Goal: Transaction & Acquisition: Book appointment/travel/reservation

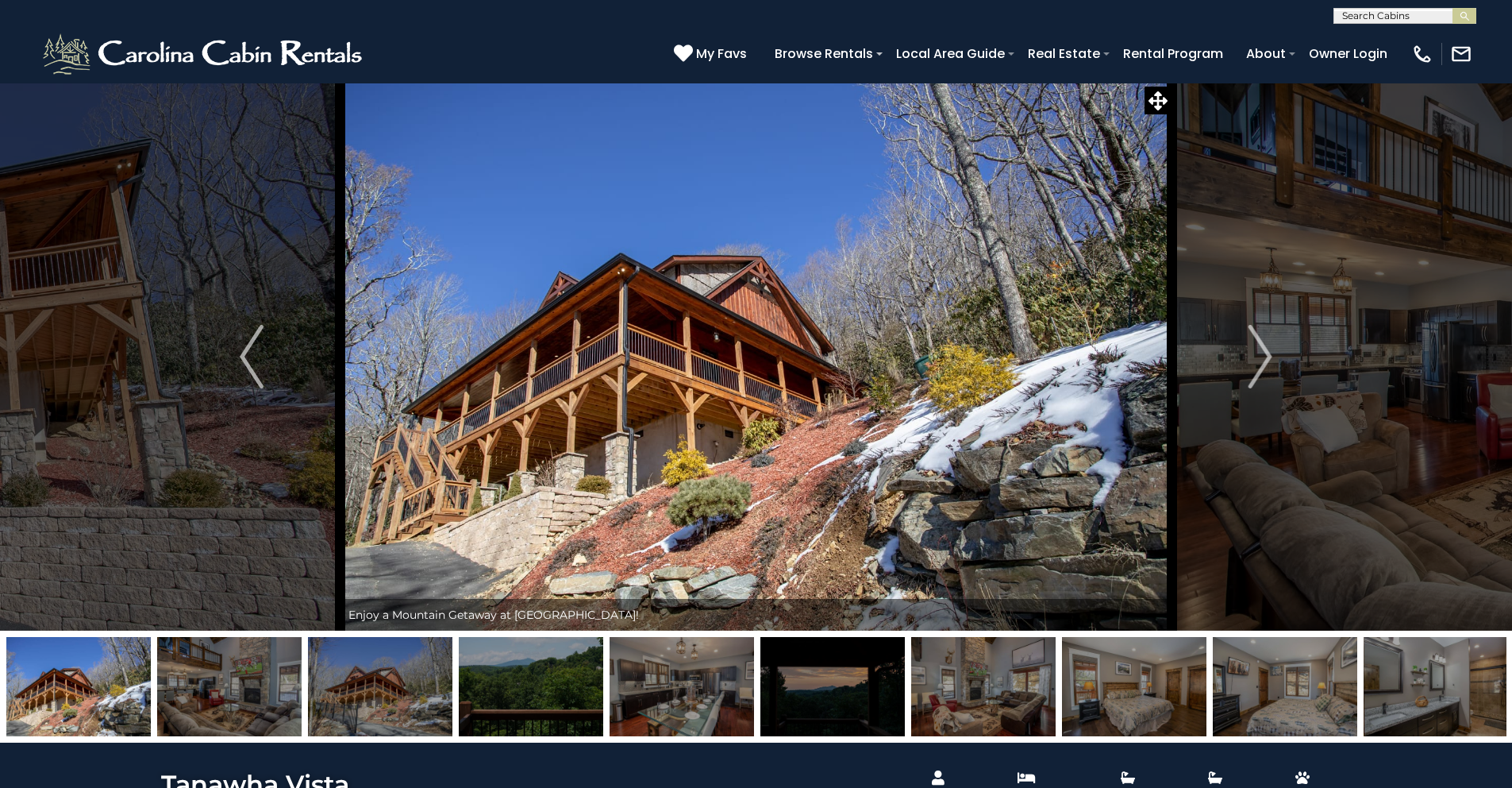
click at [1354, 16] on input "text" at bounding box center [1404, 18] width 139 height 16
type input "*****"
click at [1349, 38] on em "Briar" at bounding box center [1355, 37] width 28 height 14
click at [1453, 8] on button "submit" at bounding box center [1464, 16] width 24 height 16
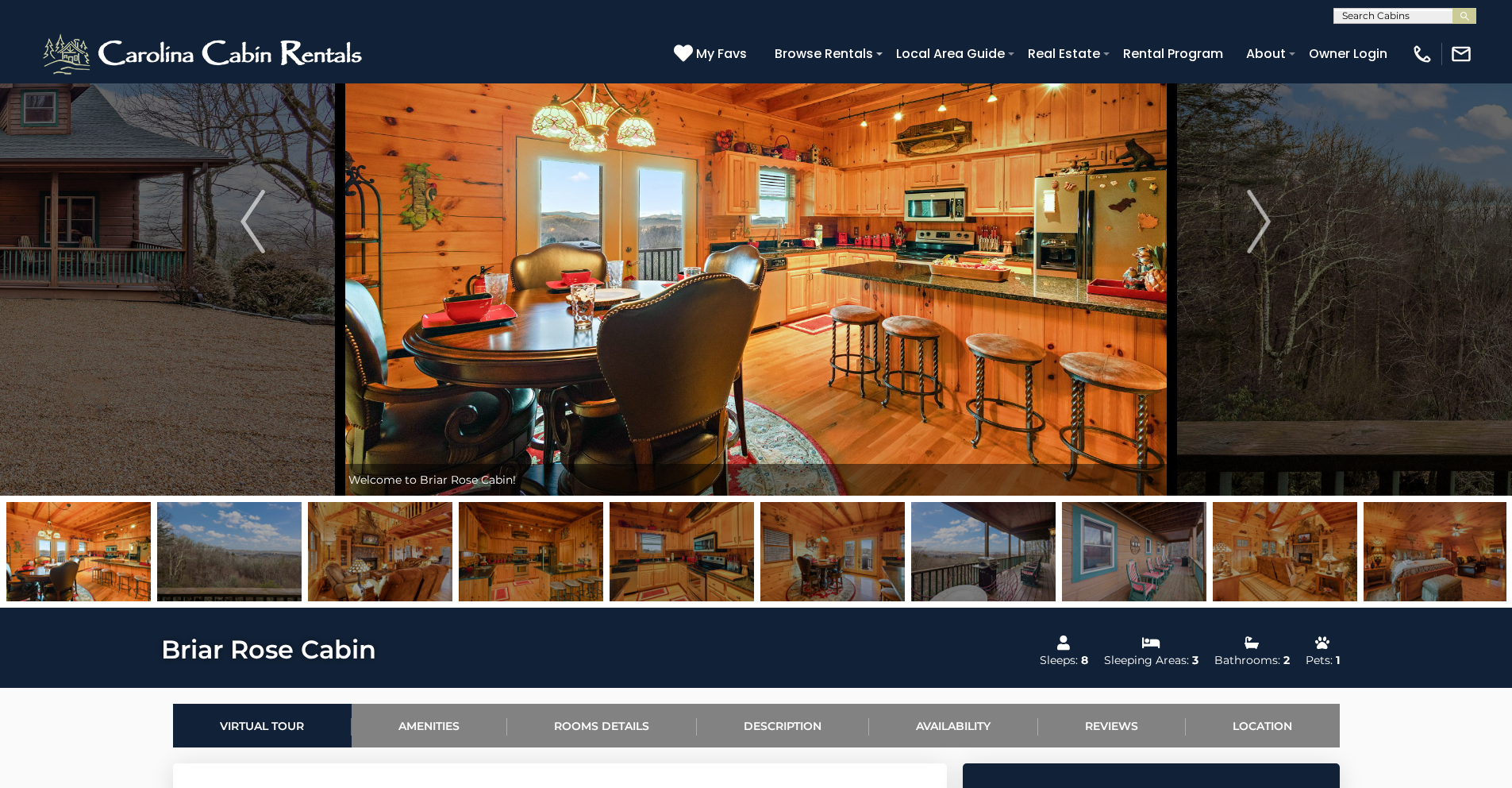
scroll to position [149, 0]
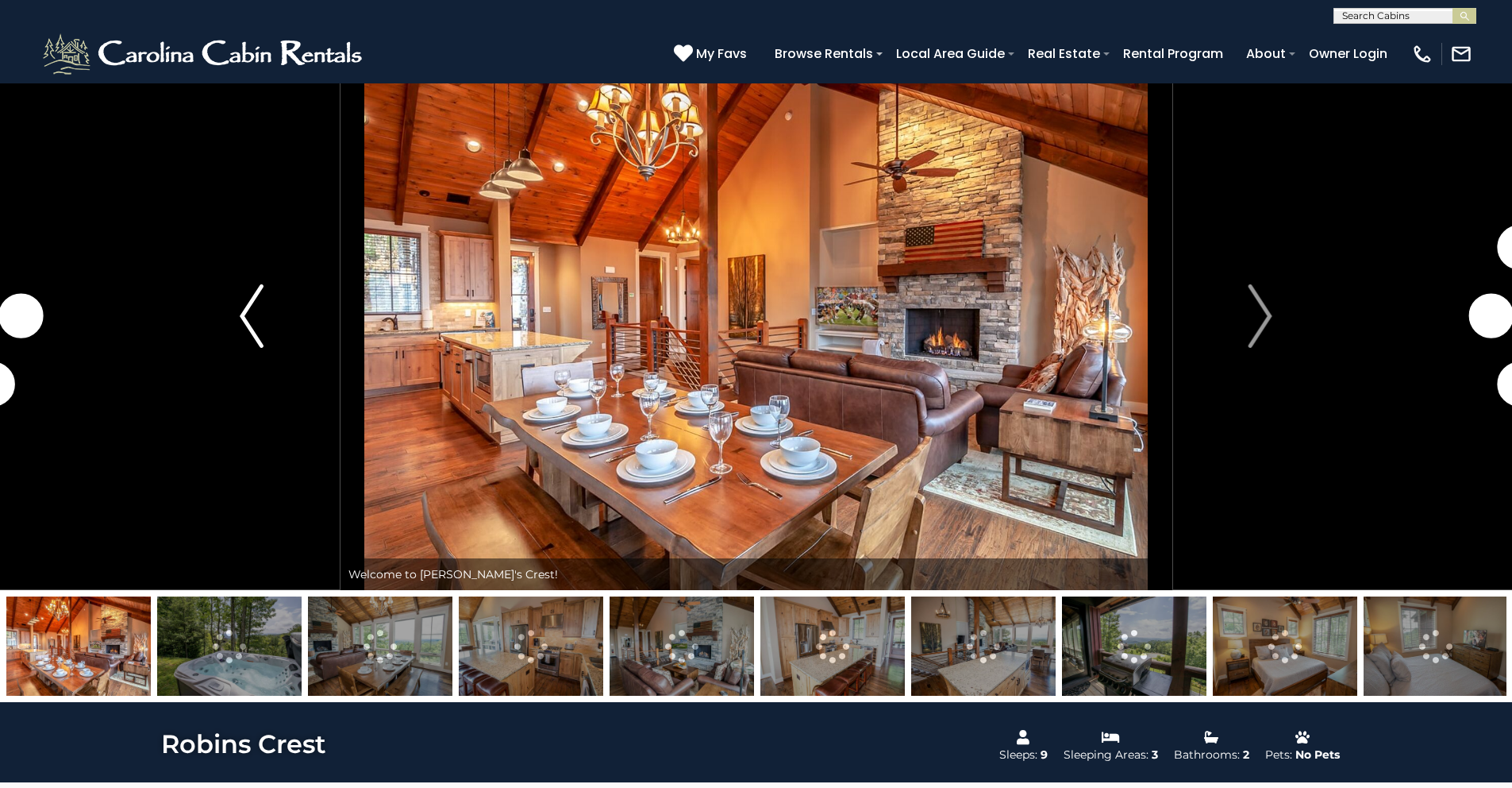
scroll to position [46, 0]
